Goal: Task Accomplishment & Management: Manage account settings

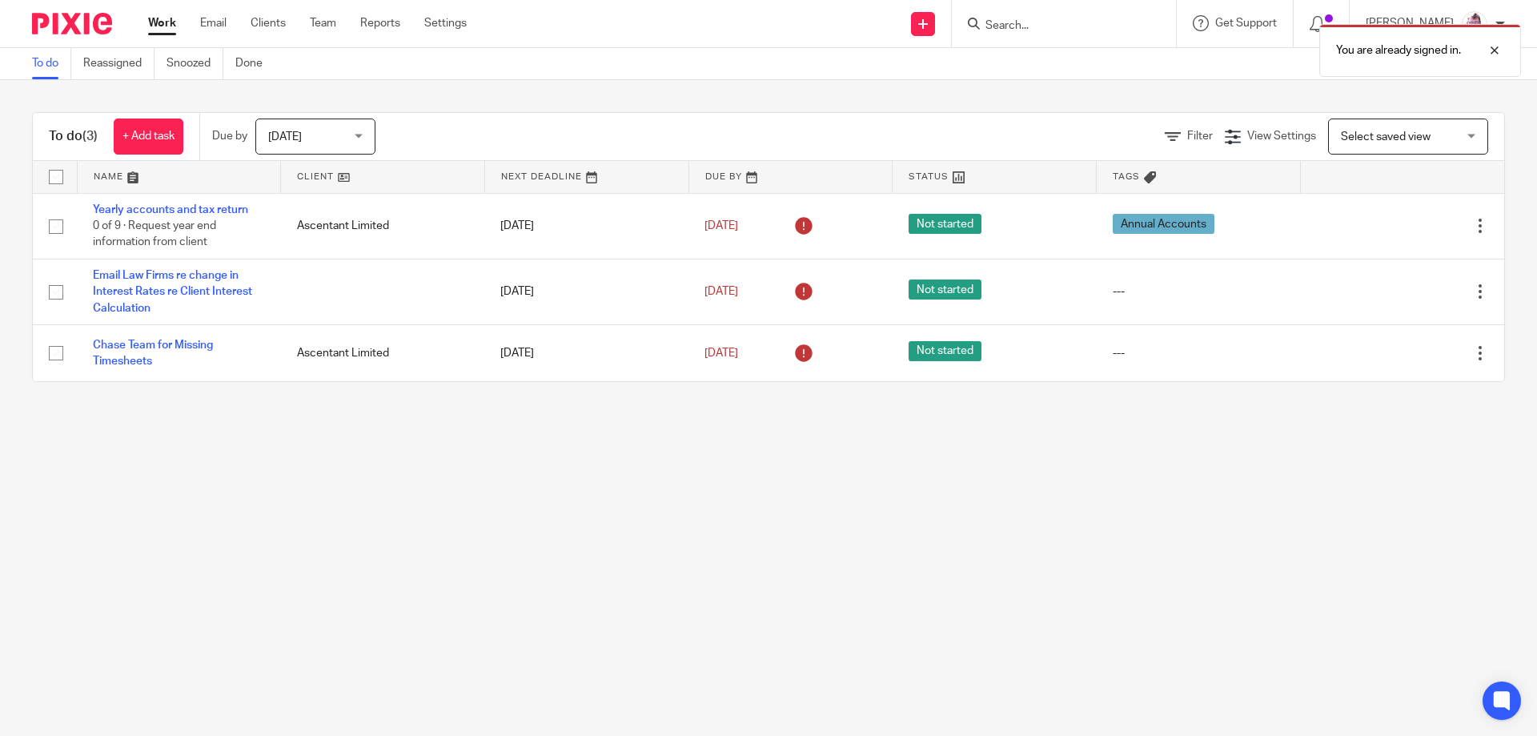
click at [95, 28] on img at bounding box center [72, 24] width 80 height 22
click at [326, 23] on link "Team" at bounding box center [323, 23] width 26 height 16
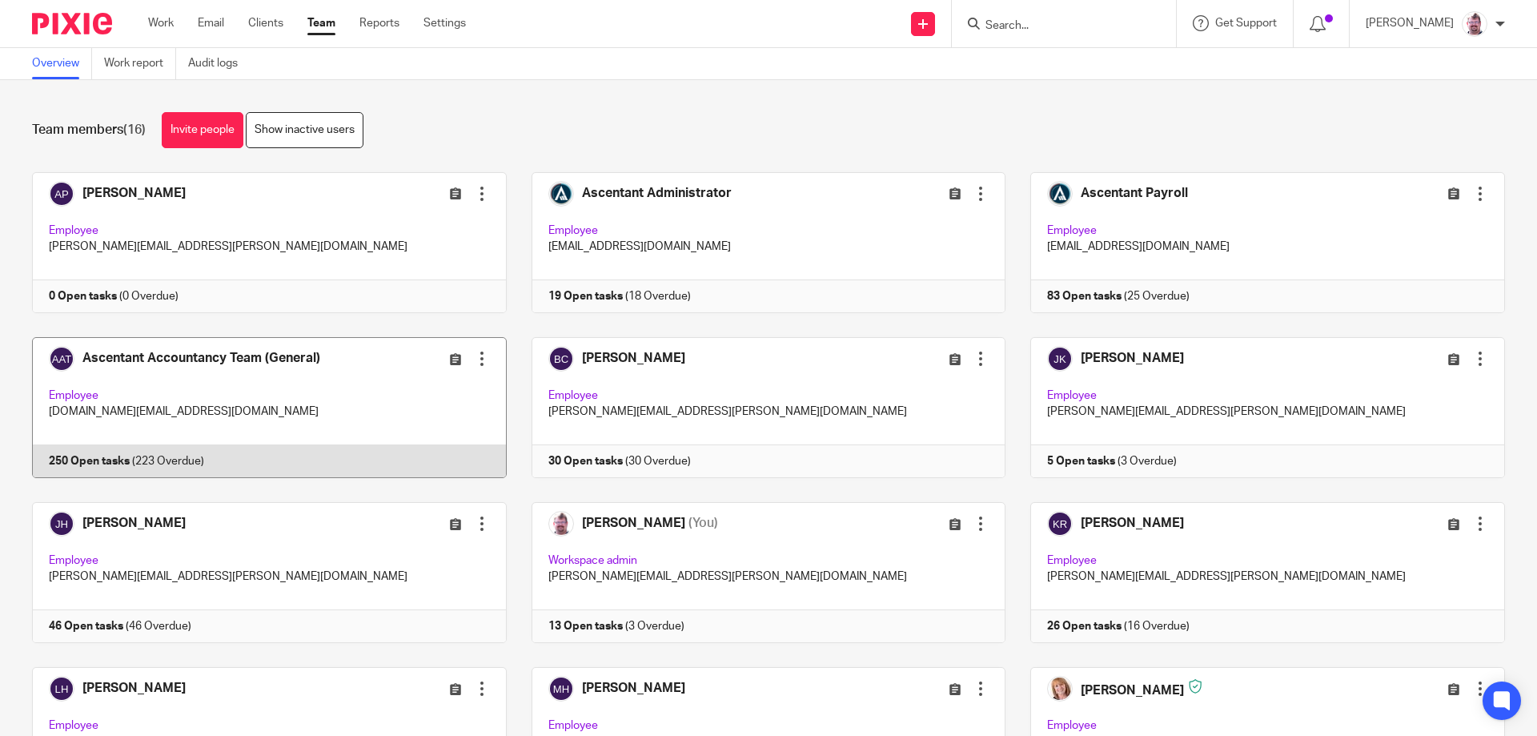
click at [239, 462] on link at bounding box center [256, 407] width 499 height 141
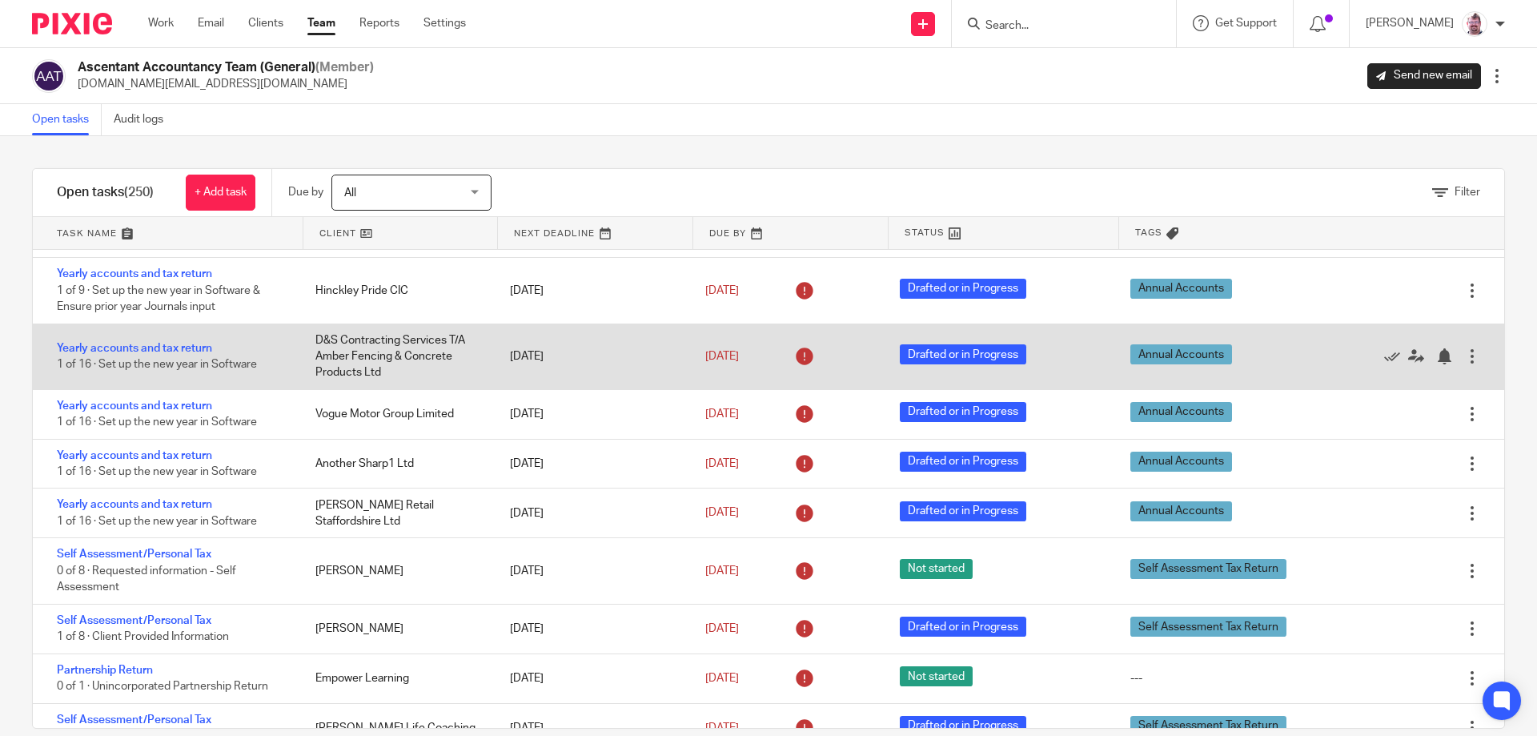
scroll to position [467, 0]
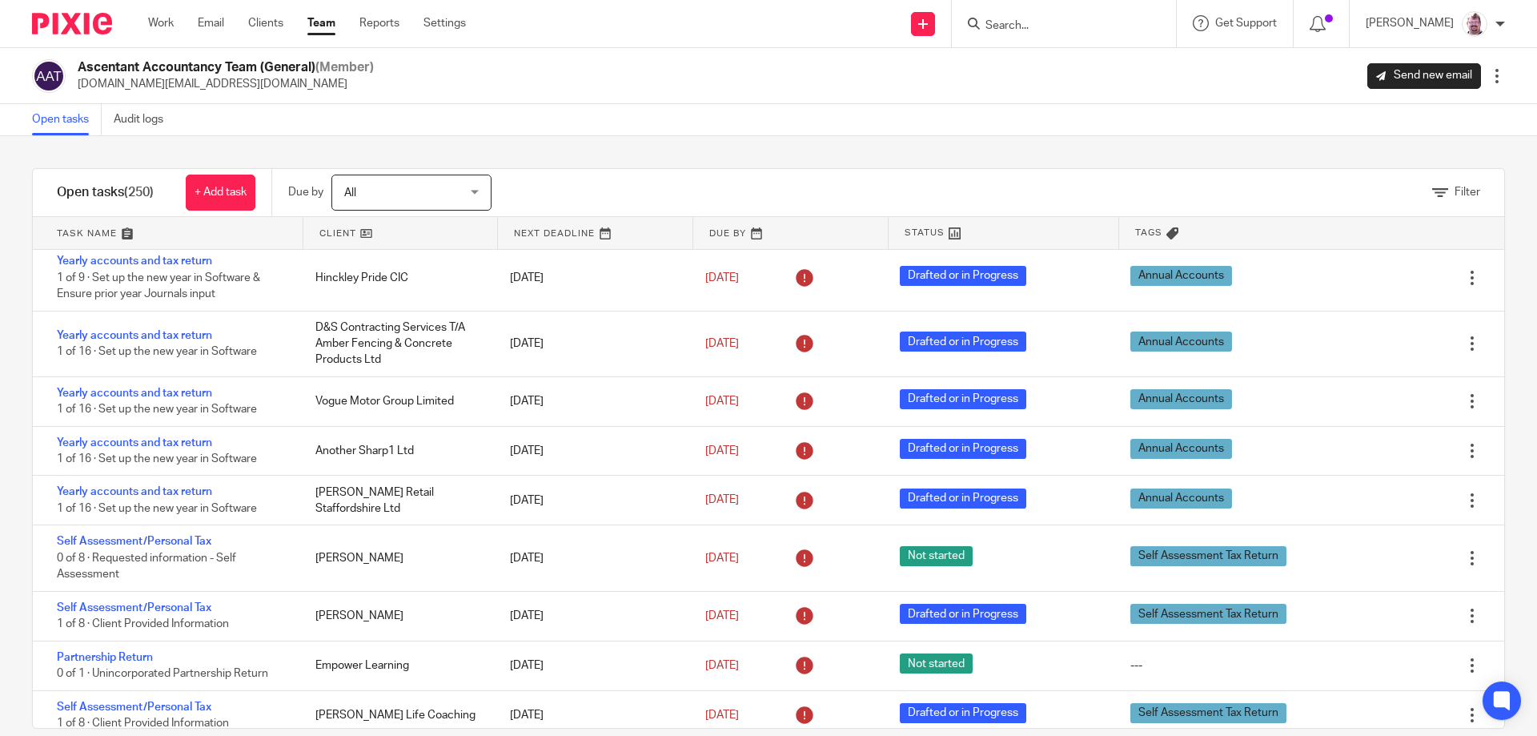
click at [1057, 27] on input "Search" at bounding box center [1056, 26] width 144 height 14
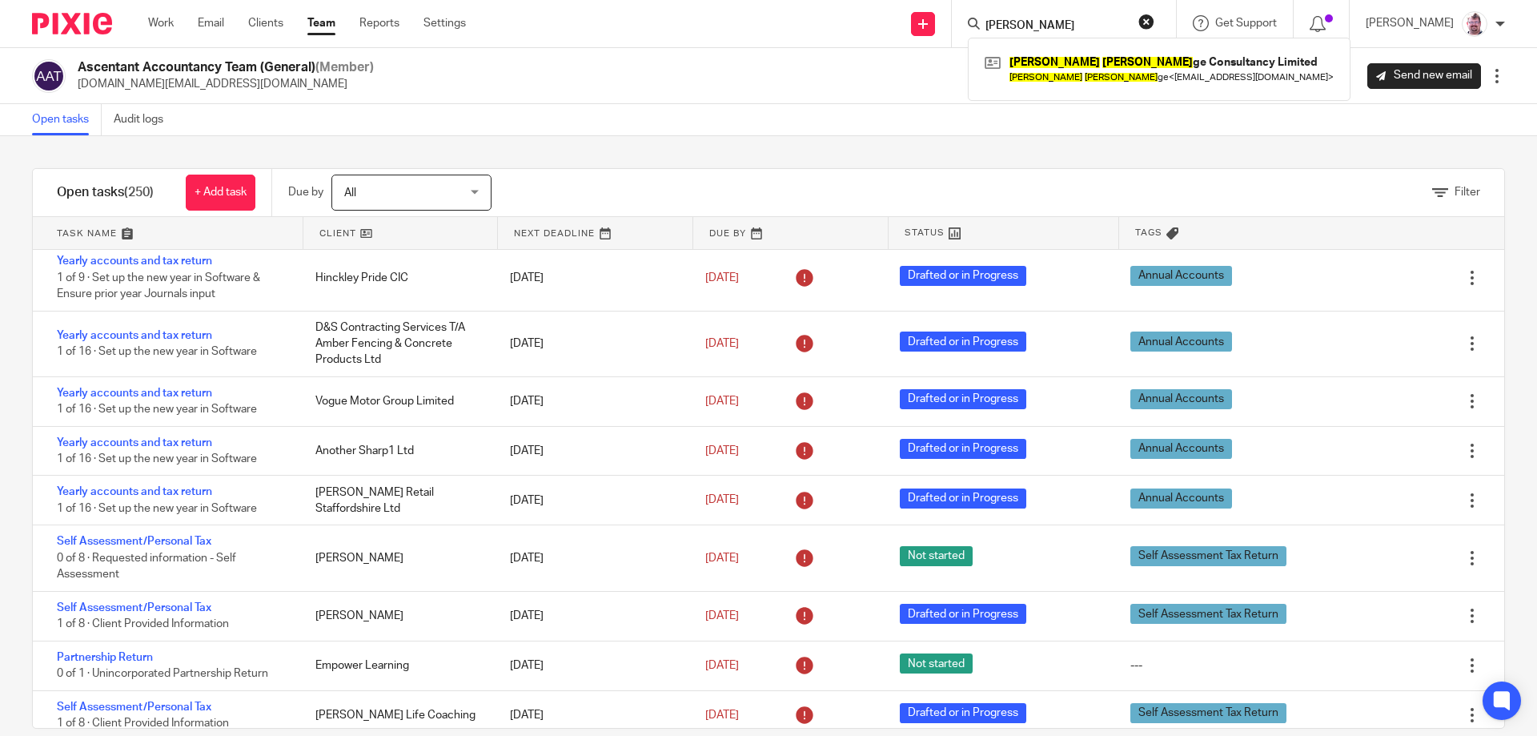
click at [1057, 27] on input "peter rud" at bounding box center [1056, 26] width 144 height 14
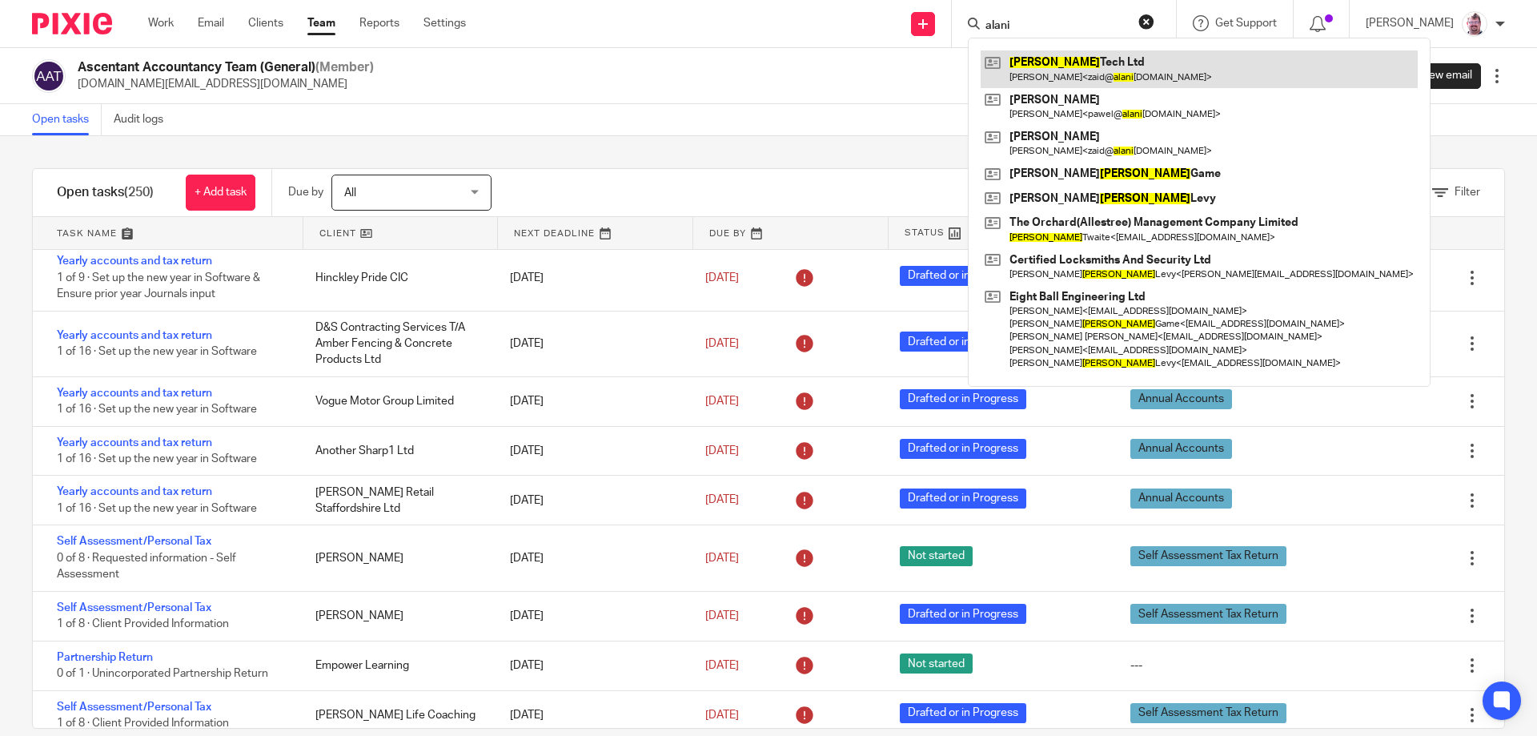
type input "alani"
click at [1093, 57] on link at bounding box center [1199, 68] width 437 height 37
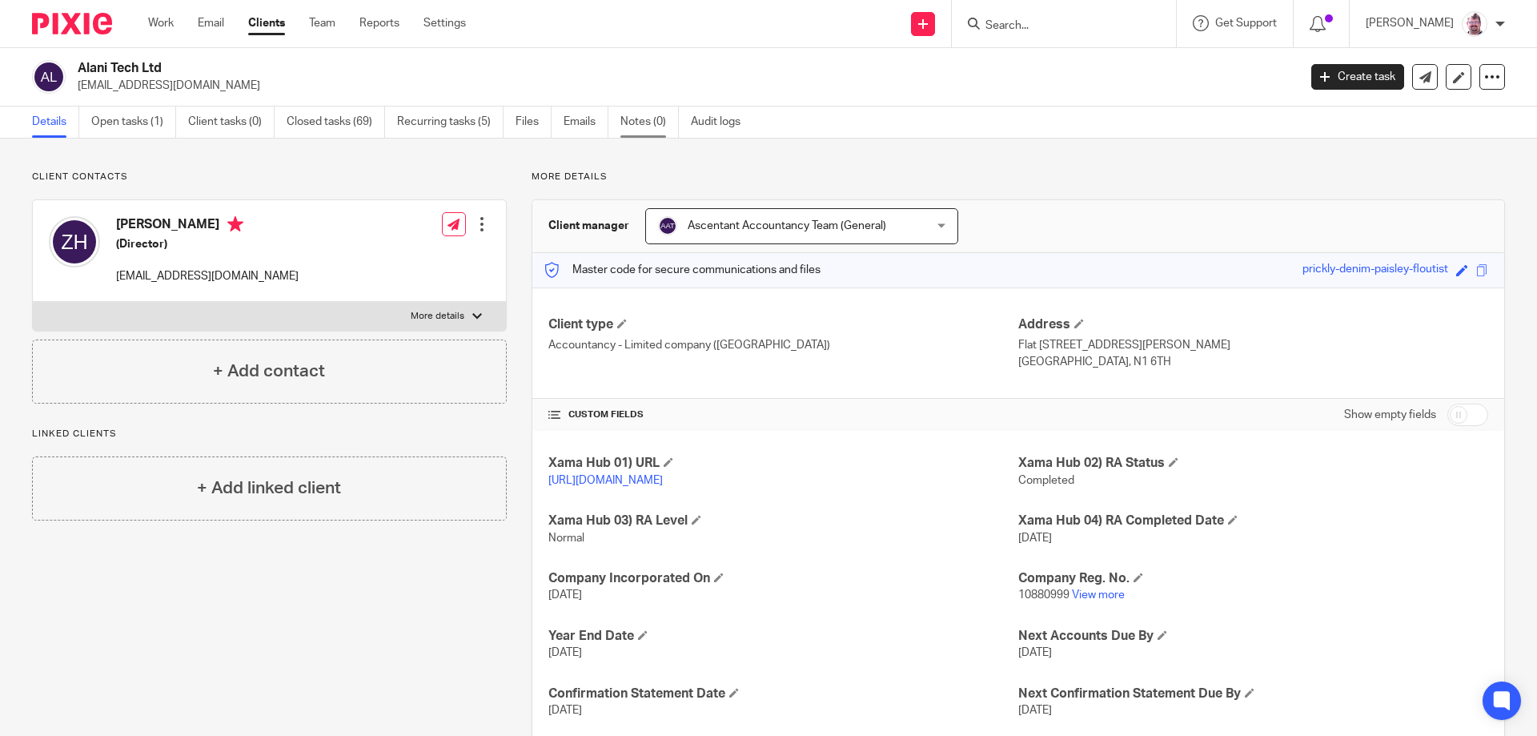
click at [645, 123] on link "Notes (0)" at bounding box center [649, 121] width 58 height 31
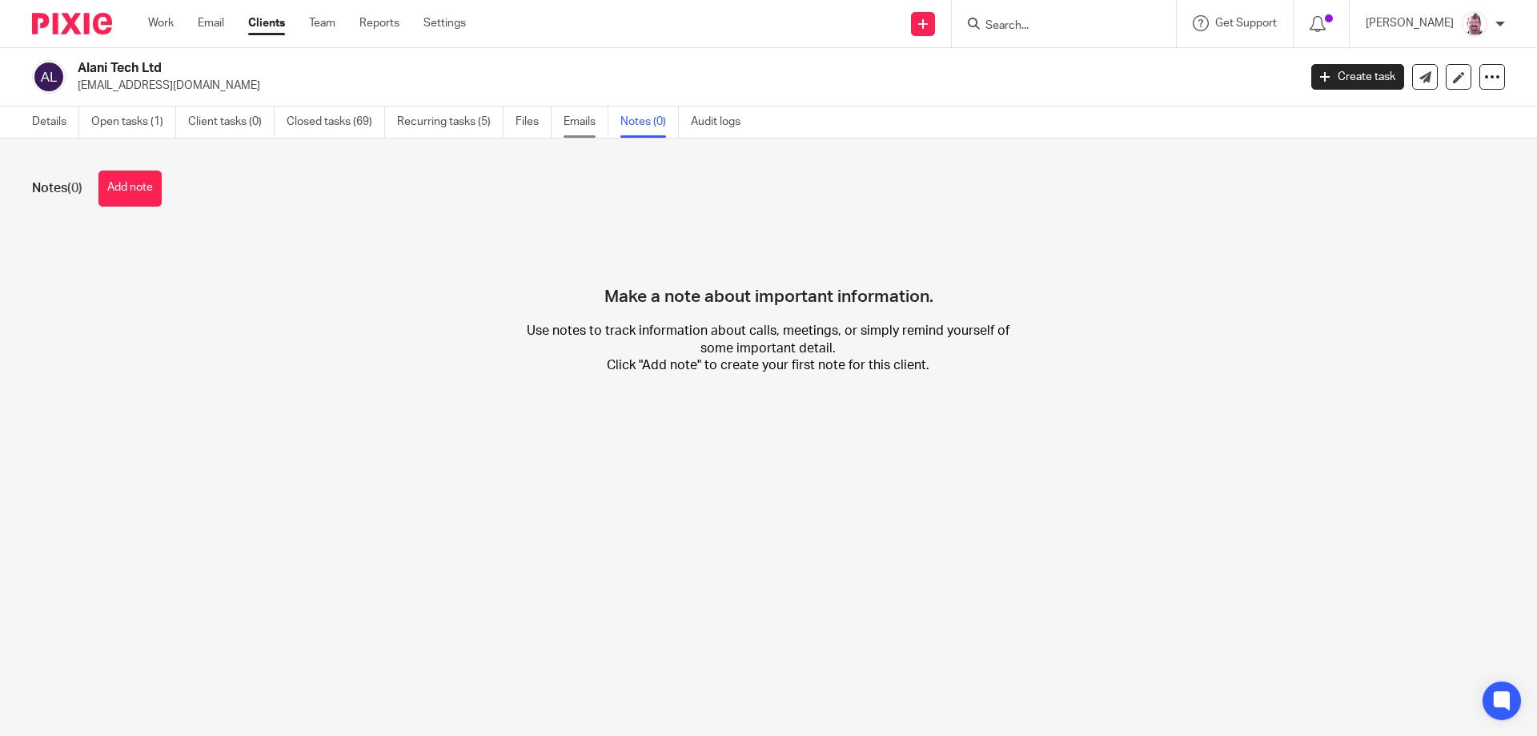
click at [582, 128] on link "Emails" at bounding box center [586, 121] width 45 height 31
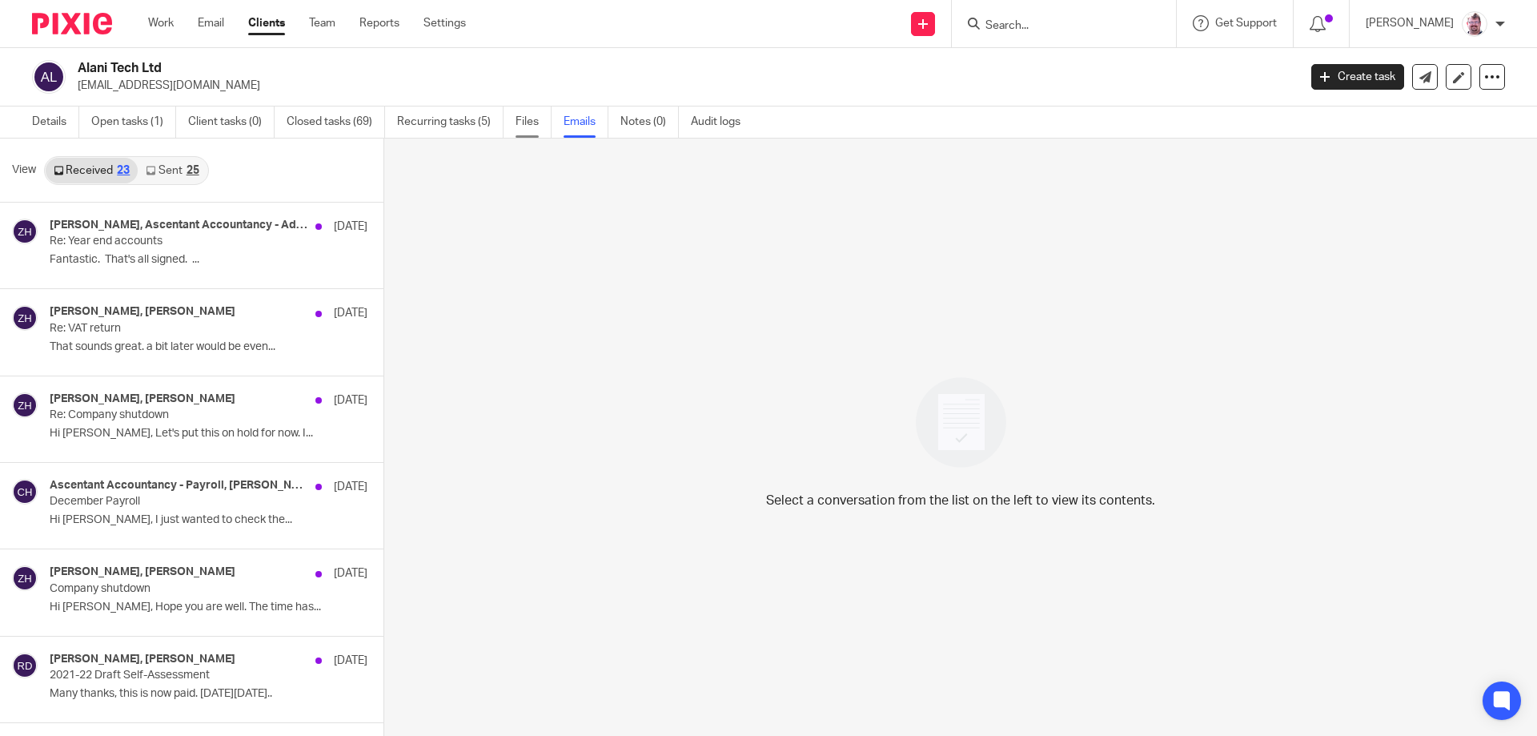
click at [525, 126] on link "Files" at bounding box center [534, 121] width 36 height 31
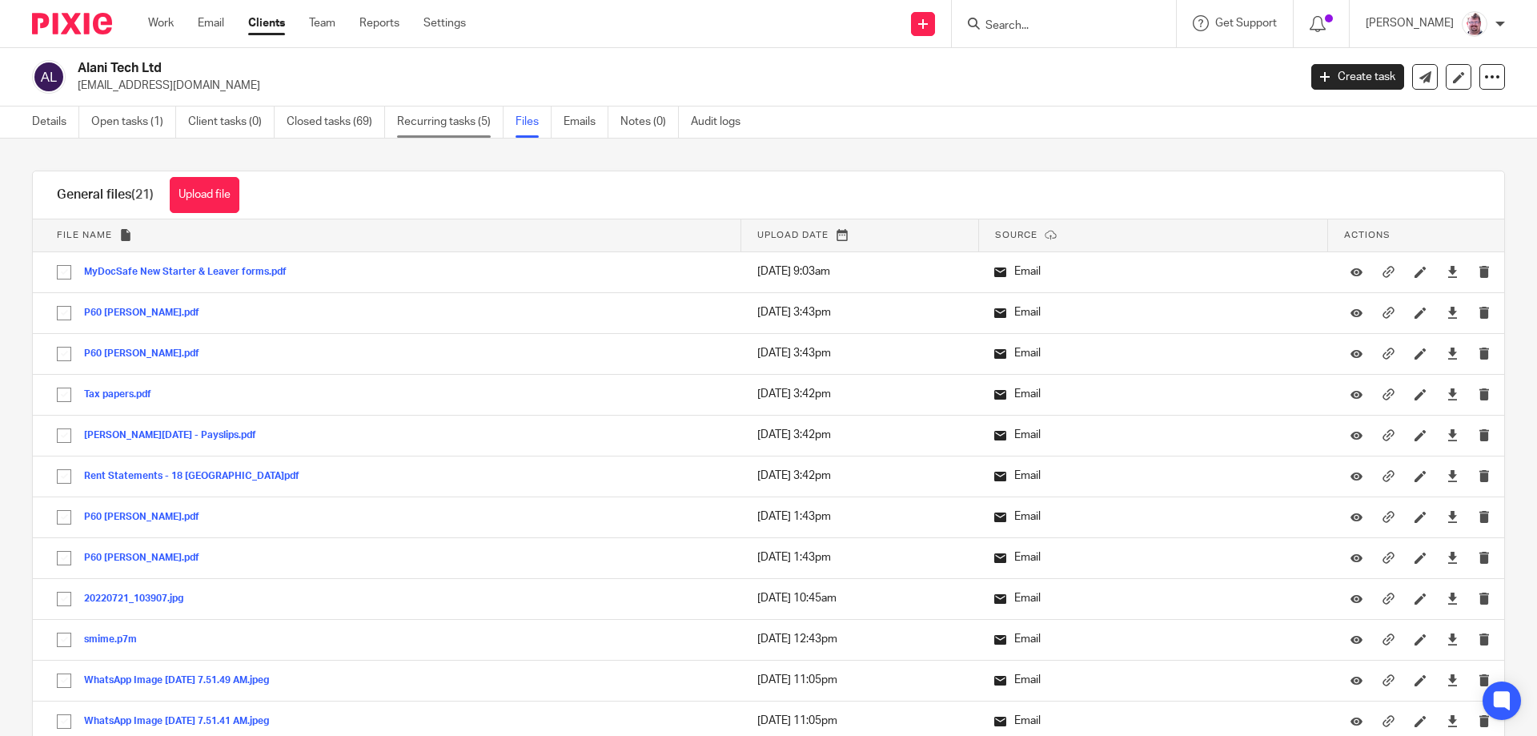
click at [443, 117] on link "Recurring tasks (5)" at bounding box center [450, 121] width 106 height 31
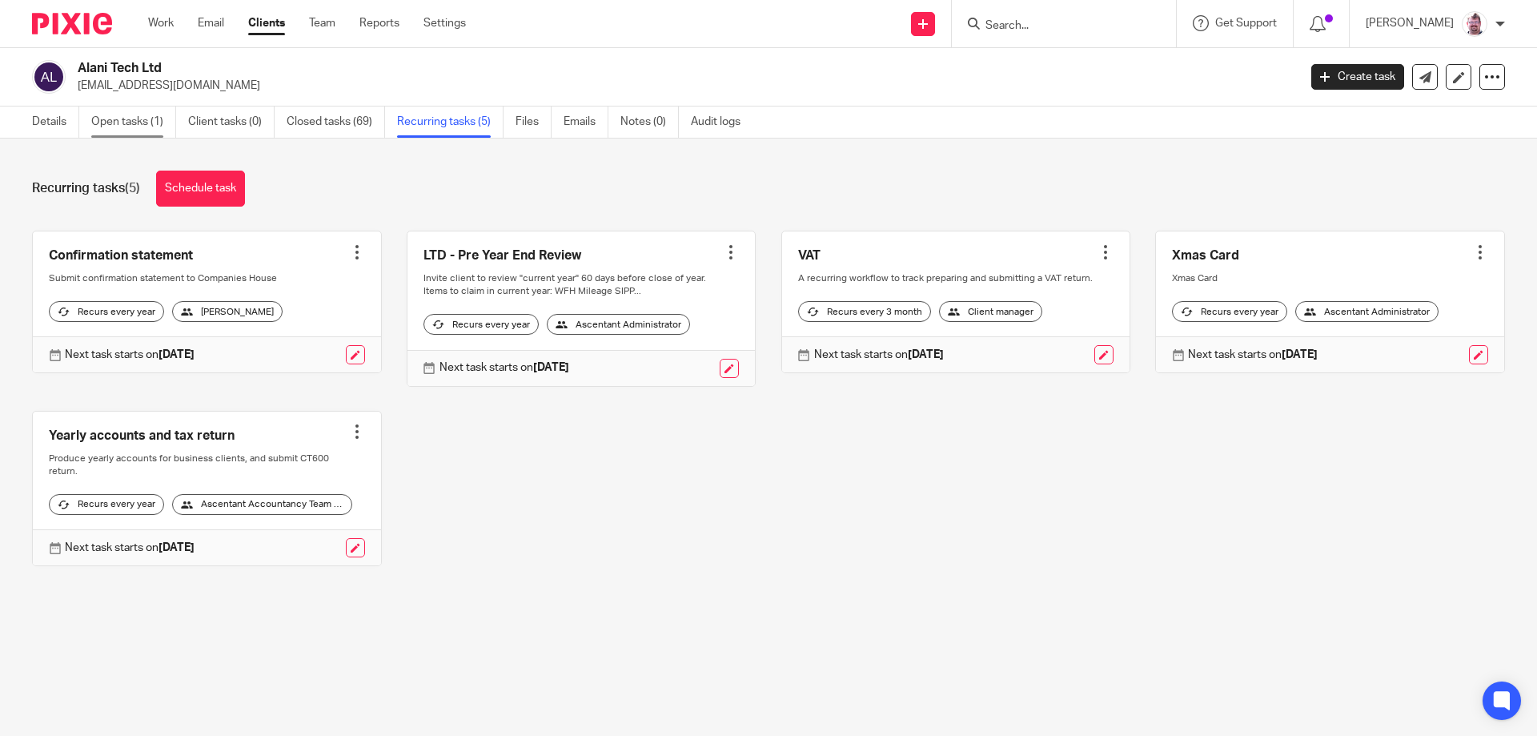
click at [142, 119] on link "Open tasks (1)" at bounding box center [133, 121] width 85 height 31
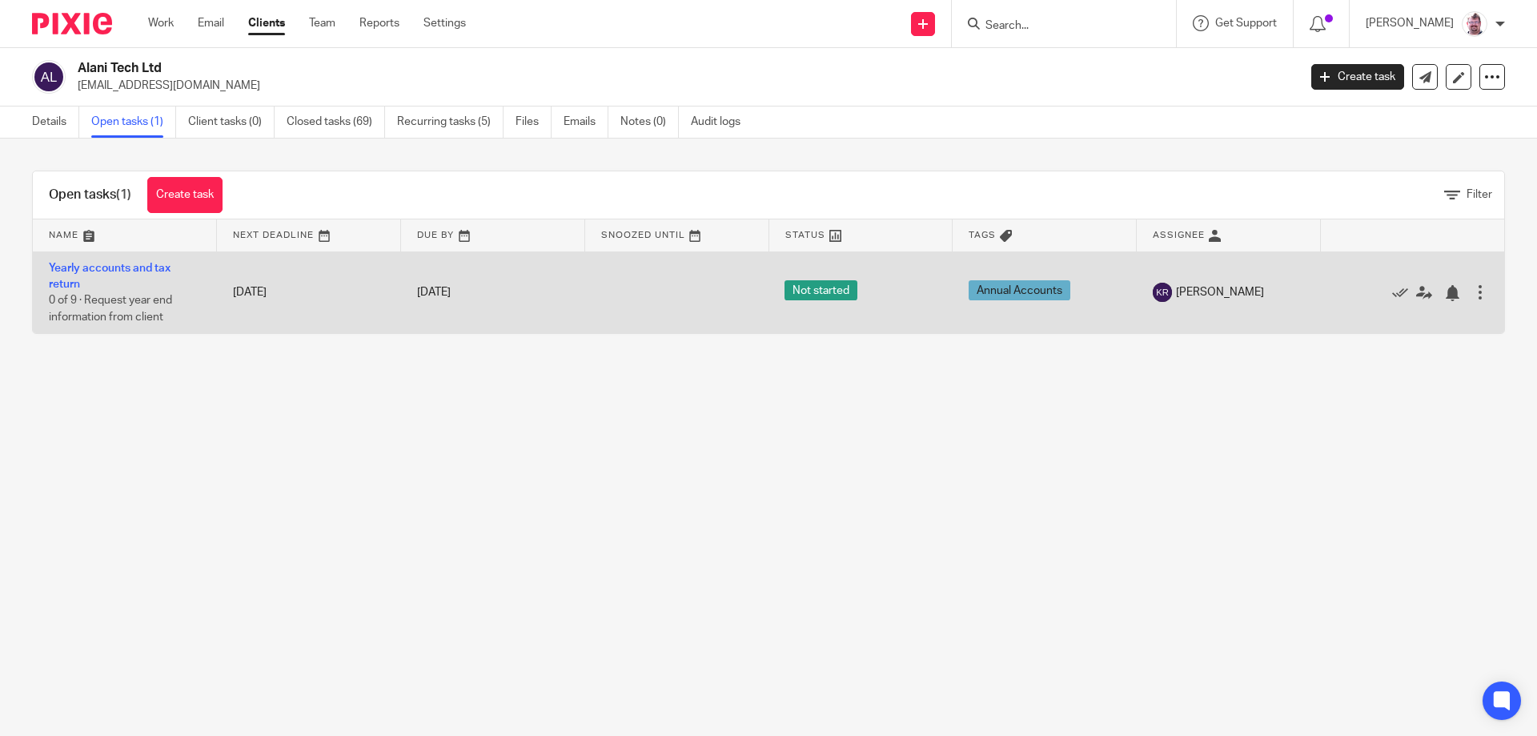
click at [134, 274] on td "Yearly accounts and tax return 0 of 9 · Request year end information from client" at bounding box center [125, 292] width 184 height 82
click at [155, 267] on link "Yearly accounts and tax return" at bounding box center [110, 276] width 122 height 27
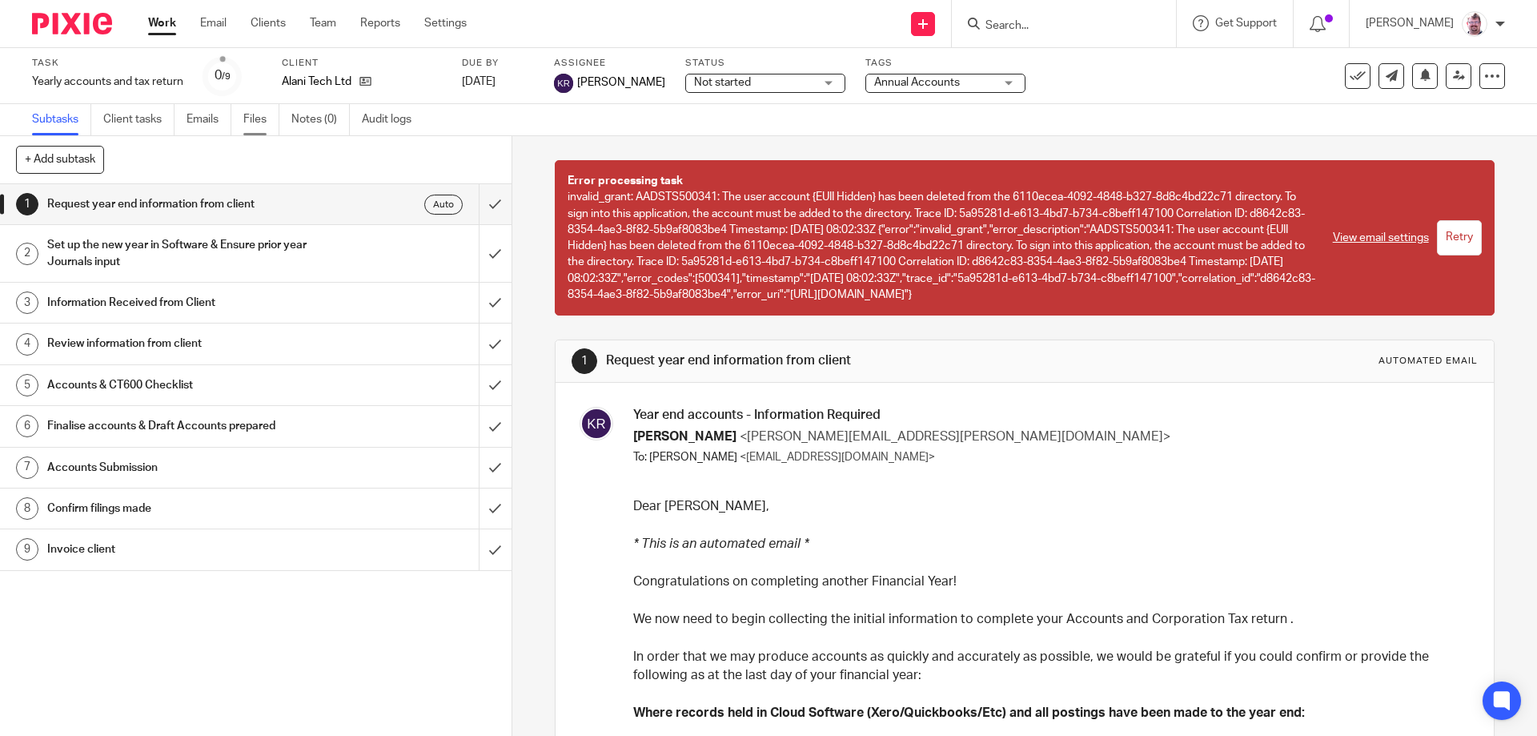
click at [257, 128] on link "Files" at bounding box center [261, 119] width 36 height 31
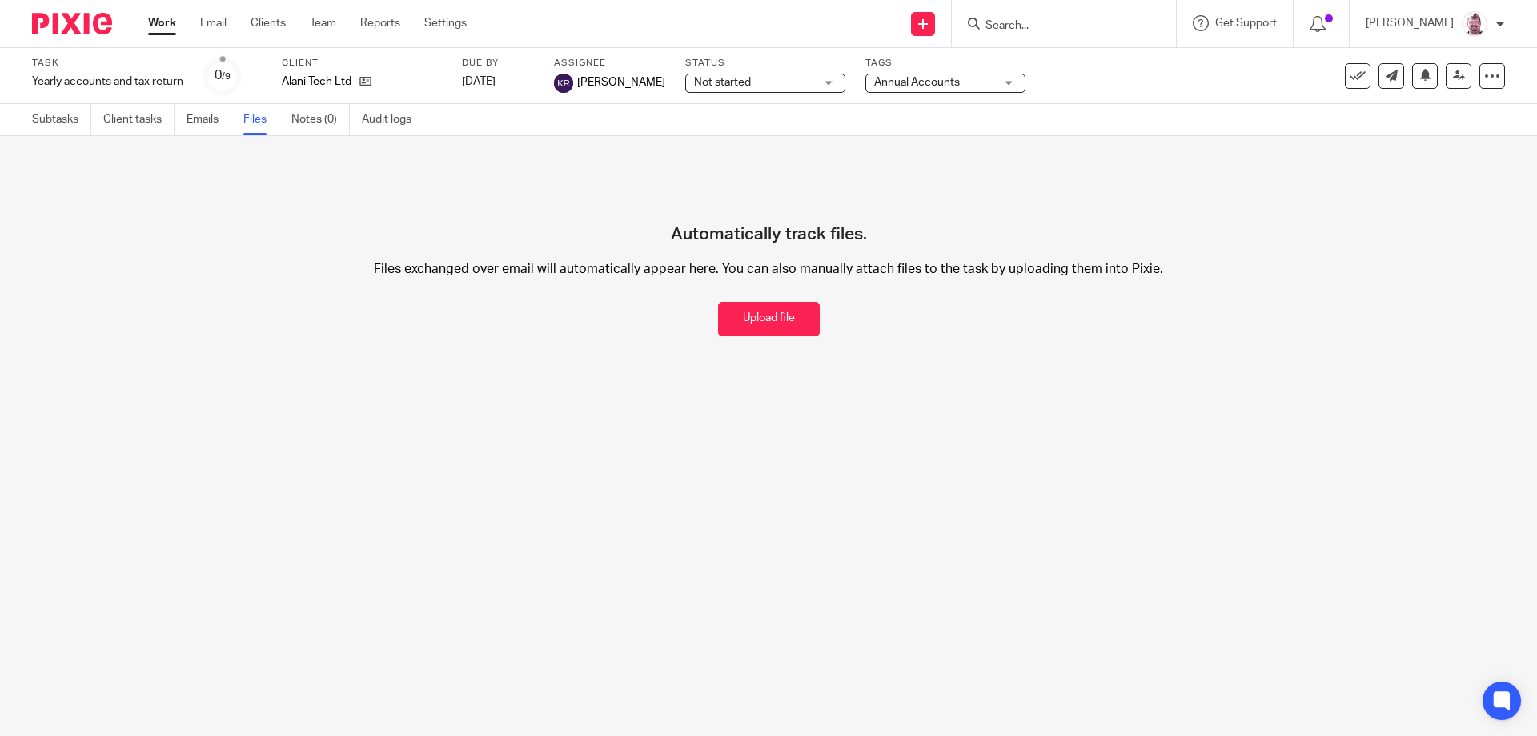
click at [1037, 23] on input "Search" at bounding box center [1056, 26] width 144 height 14
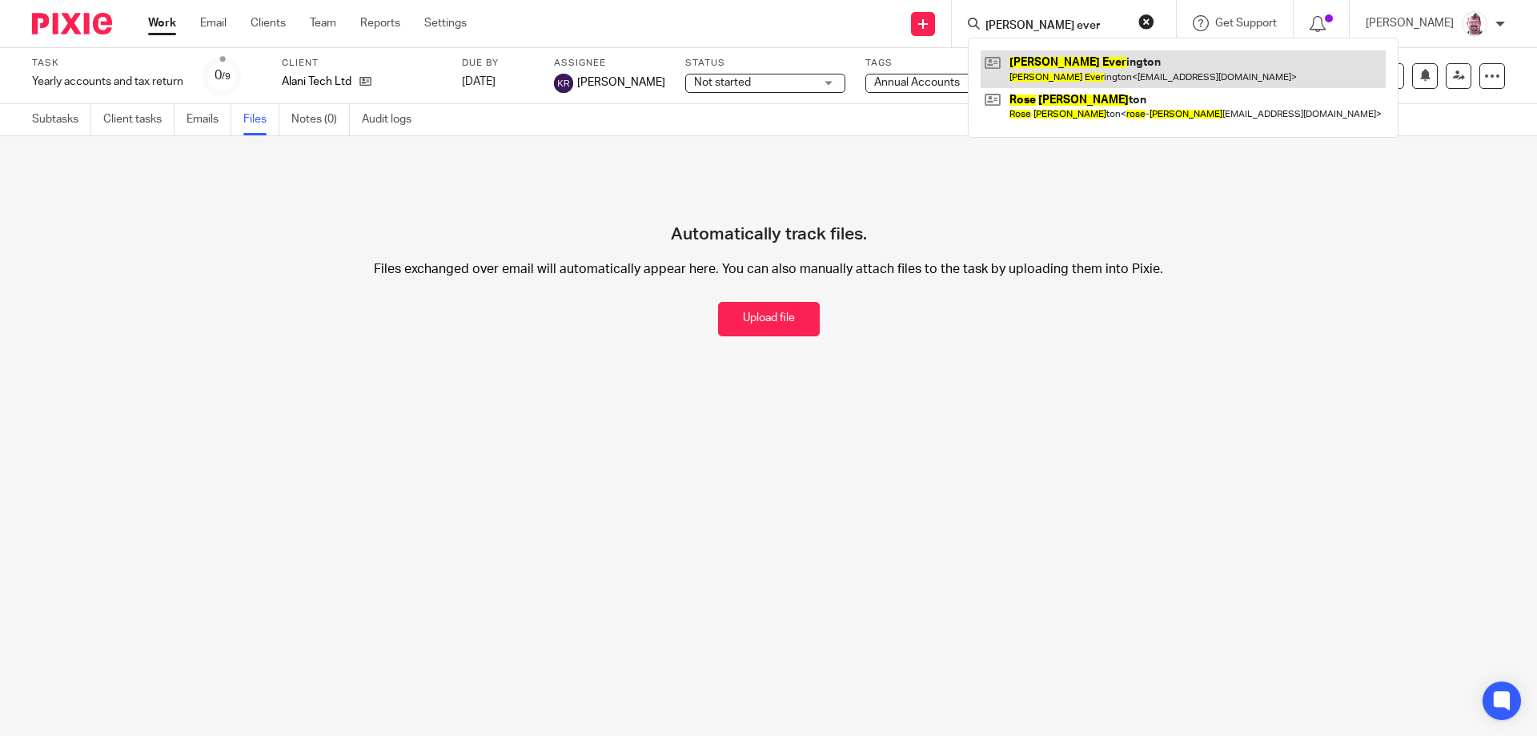
type input "ross ever"
click at [1084, 68] on link at bounding box center [1183, 68] width 405 height 37
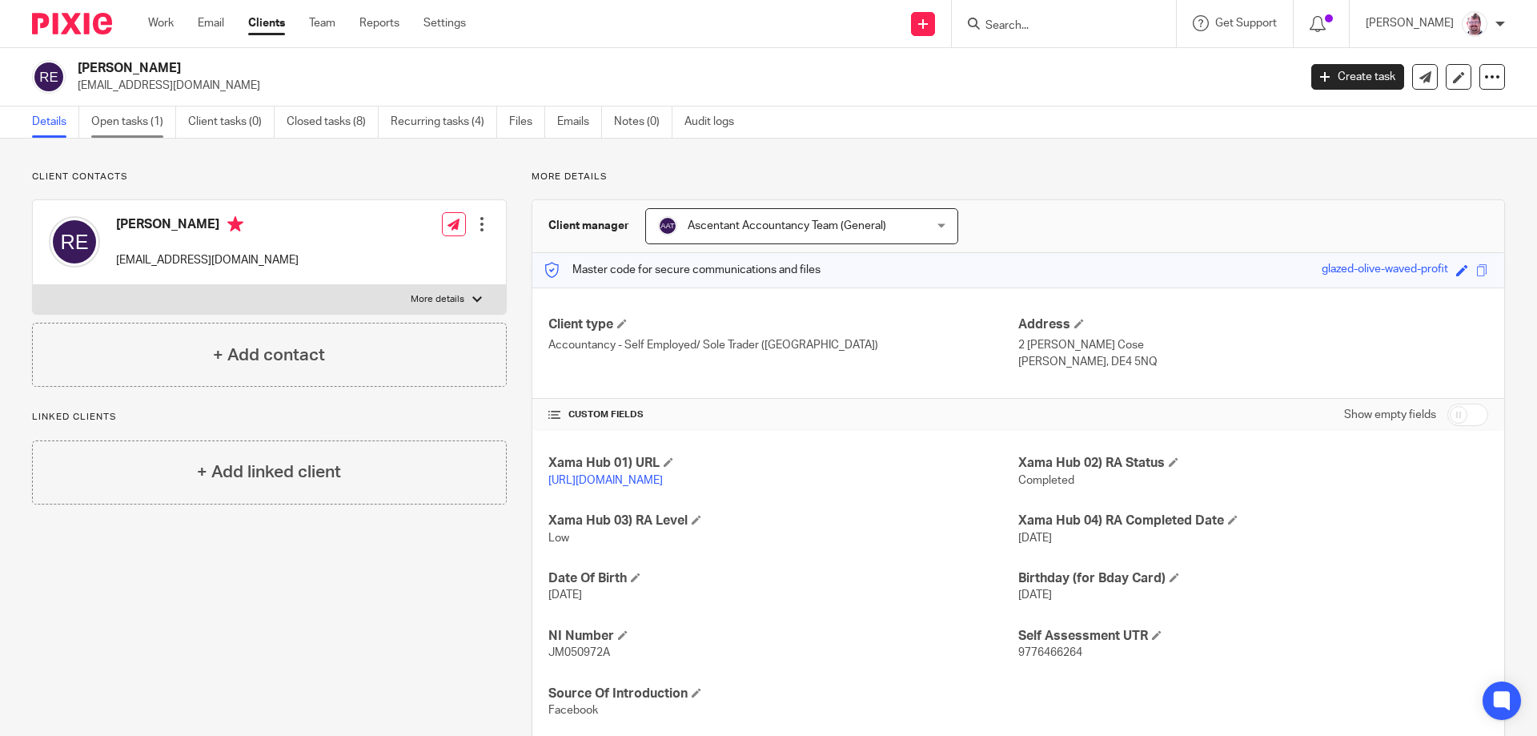
click at [130, 122] on link "Open tasks (1)" at bounding box center [133, 121] width 85 height 31
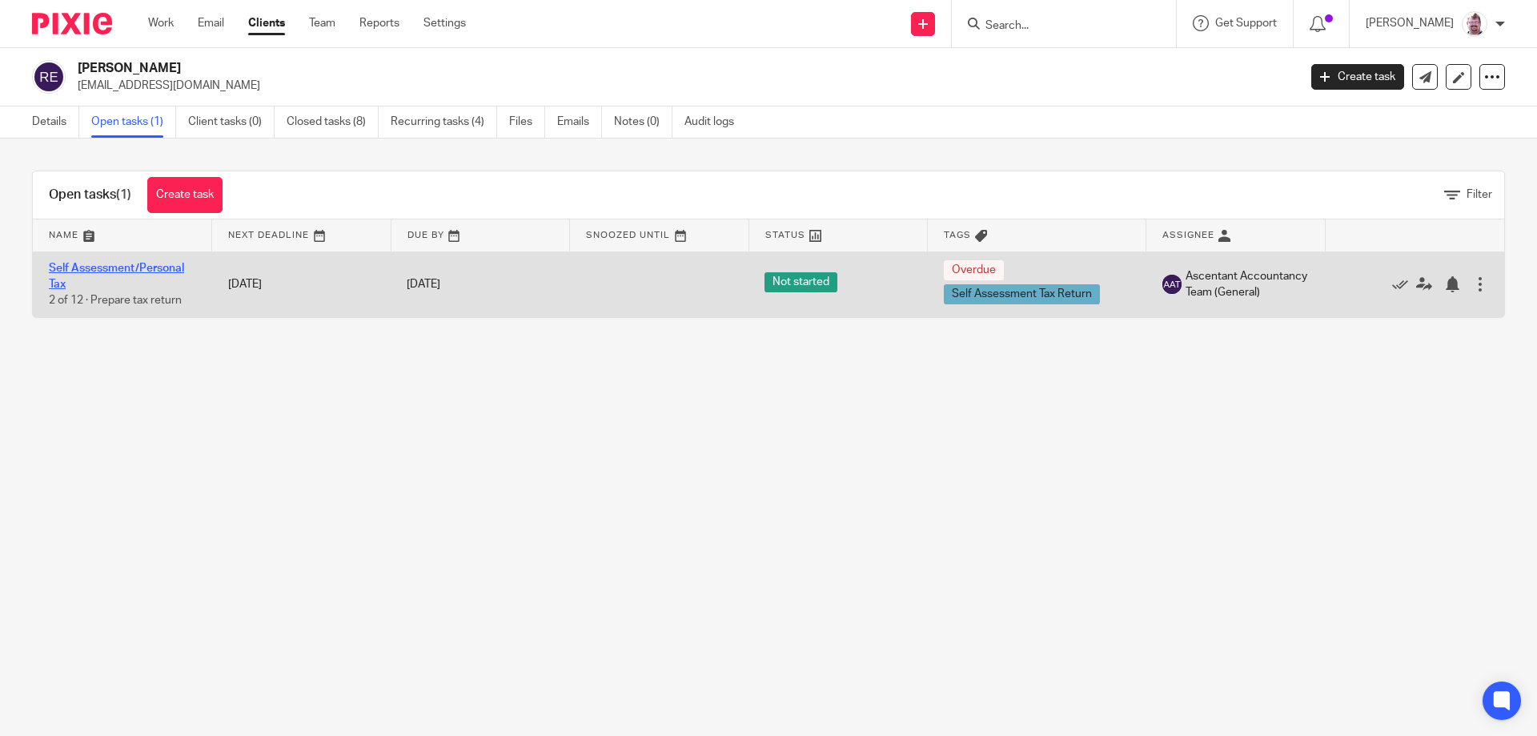
click at [175, 272] on link "Self Assessment/Personal Tax" at bounding box center [116, 276] width 135 height 27
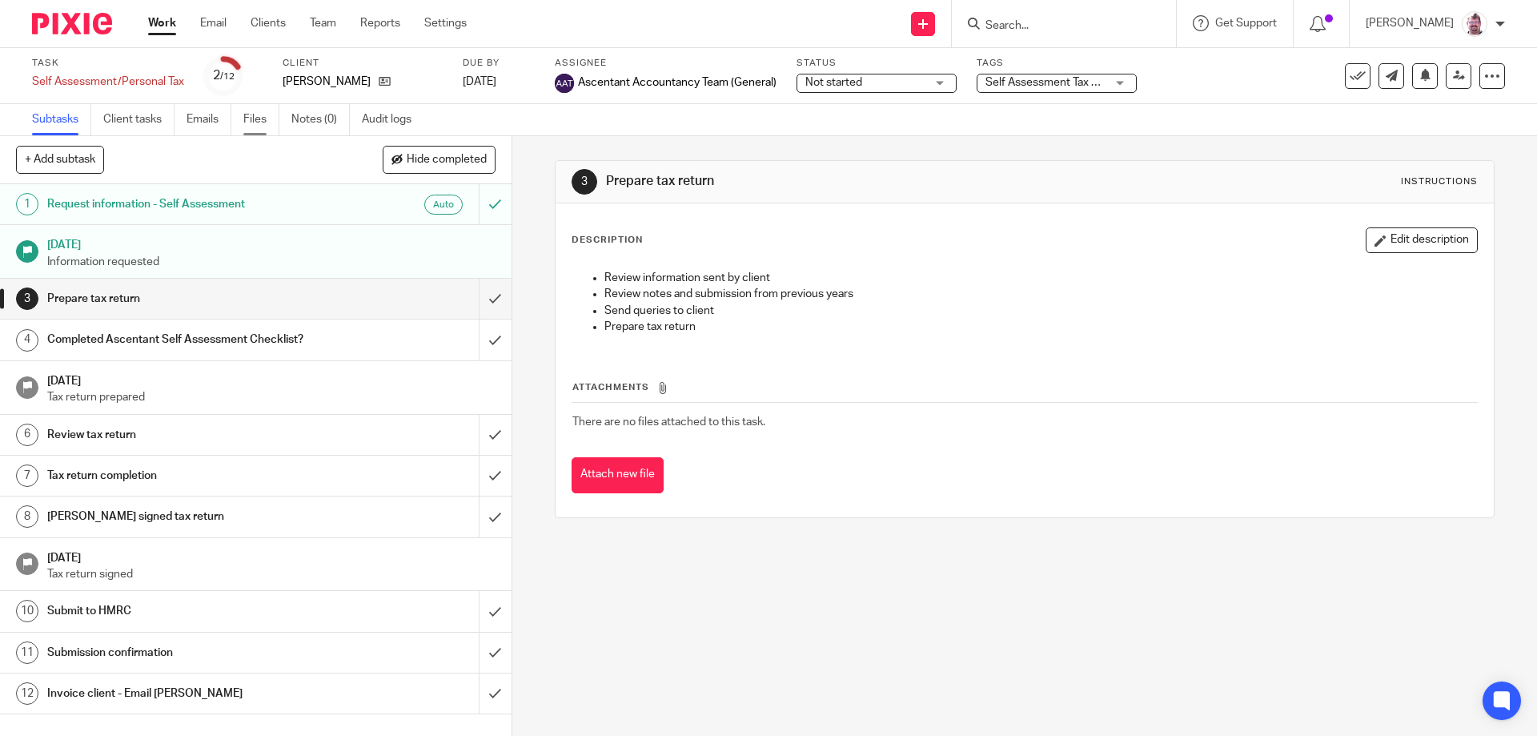
click at [263, 123] on link "Files" at bounding box center [261, 119] width 36 height 31
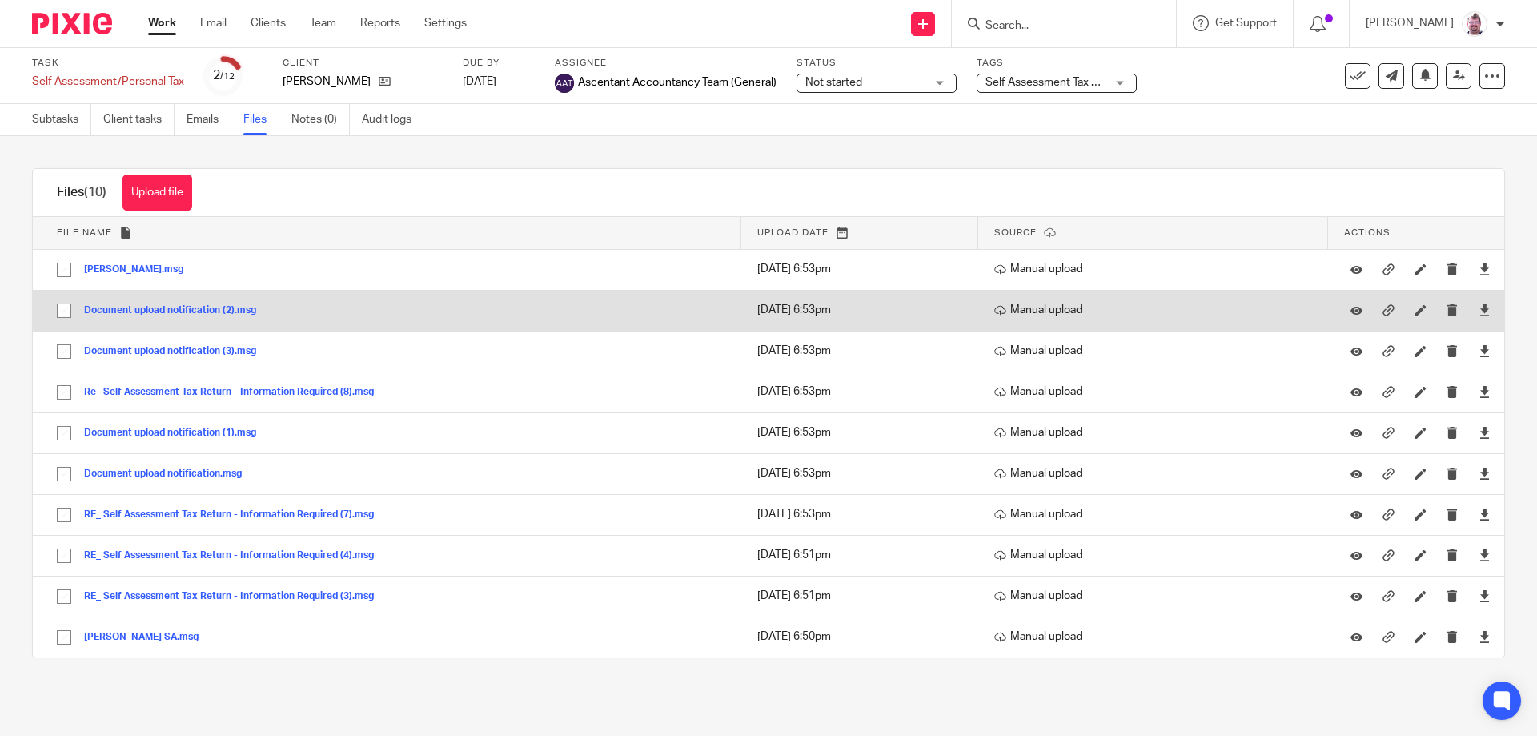
click at [172, 305] on button "Document upload notification (2).msg" at bounding box center [176, 310] width 184 height 11
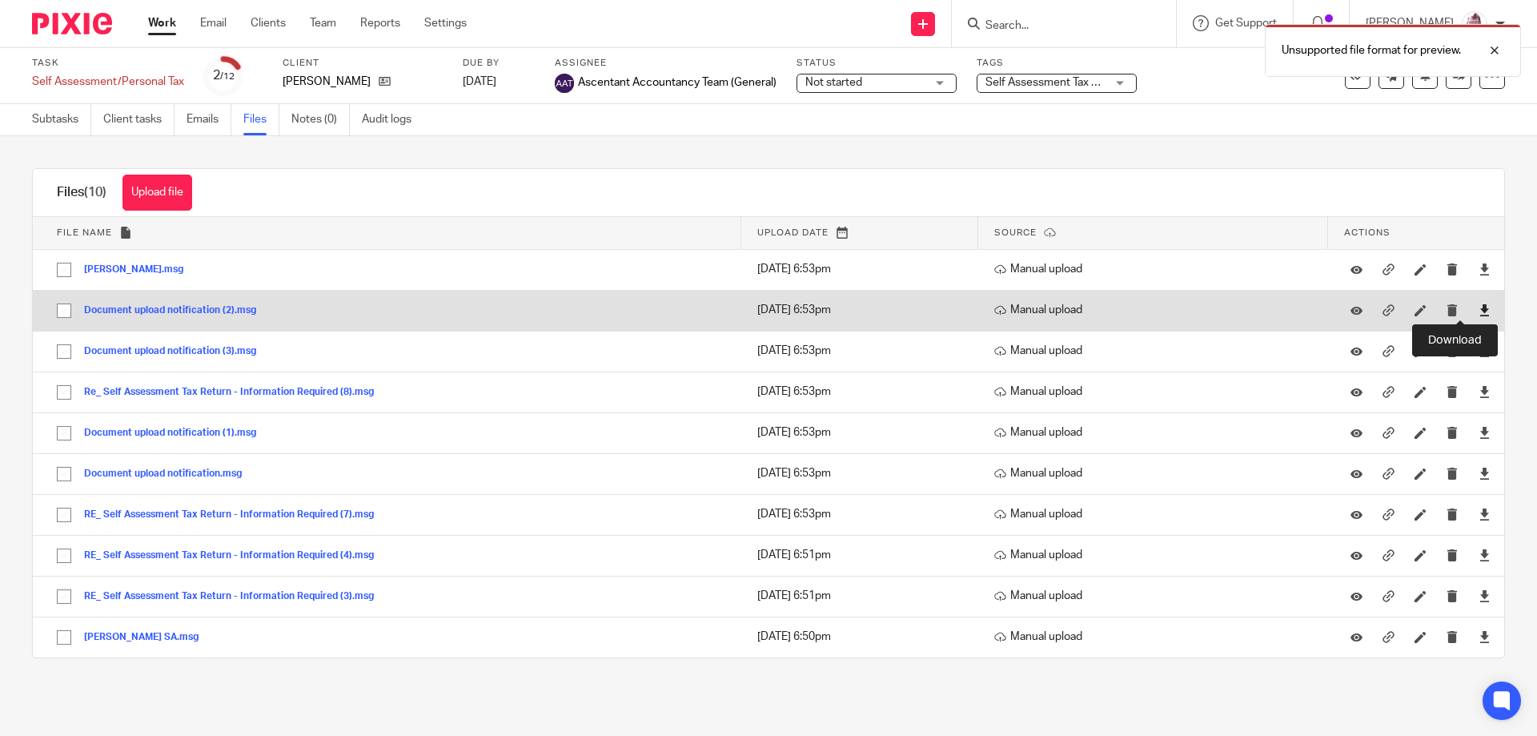
click at [1478, 307] on icon at bounding box center [1484, 310] width 12 height 12
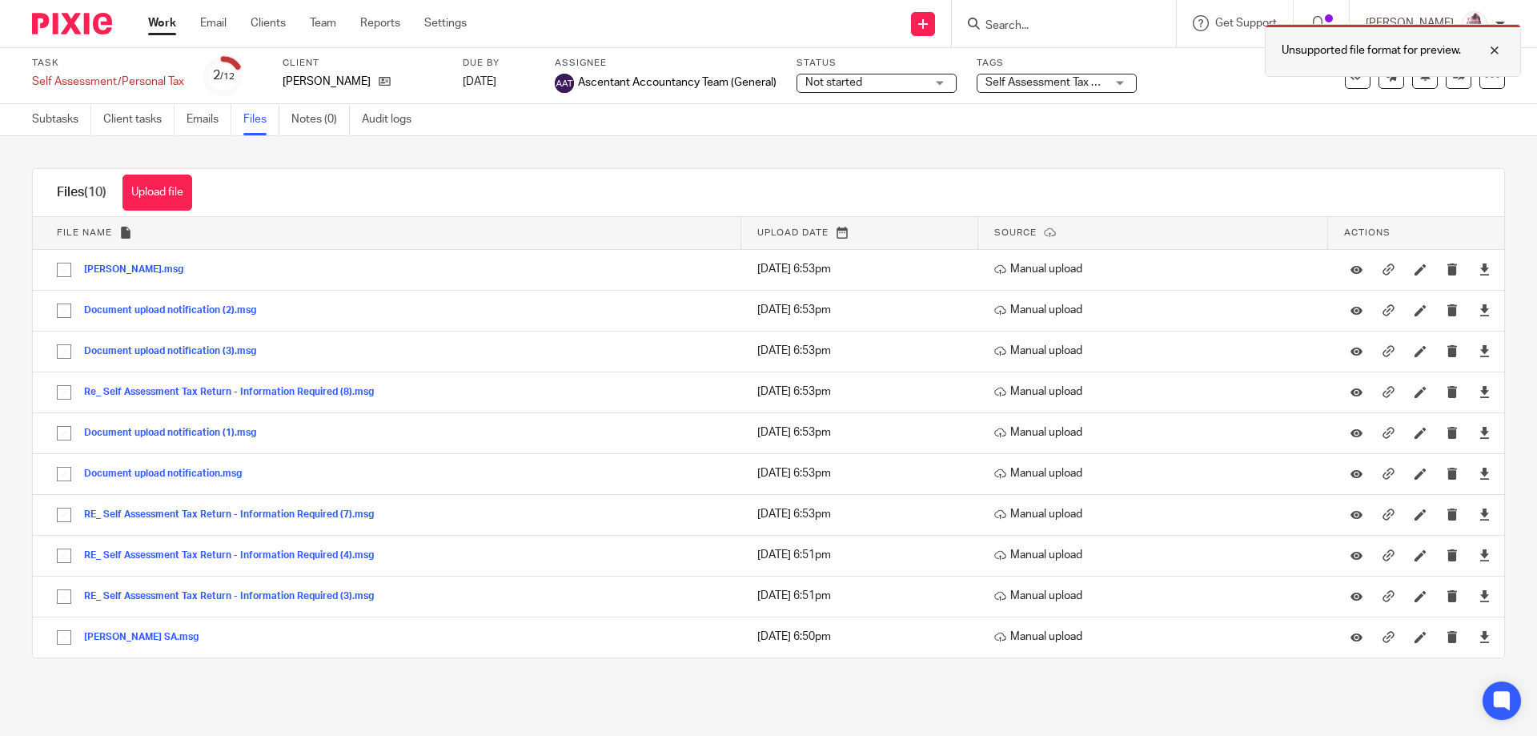
click at [1499, 51] on div at bounding box center [1482, 50] width 43 height 19
